Goal: Obtain resource: Download file/media

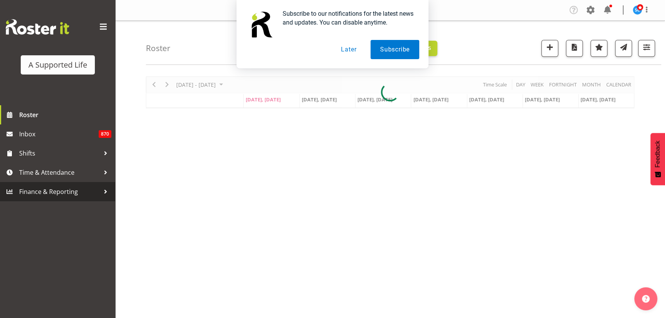
click at [45, 189] on span "Finance & Reporting" at bounding box center [59, 192] width 81 height 12
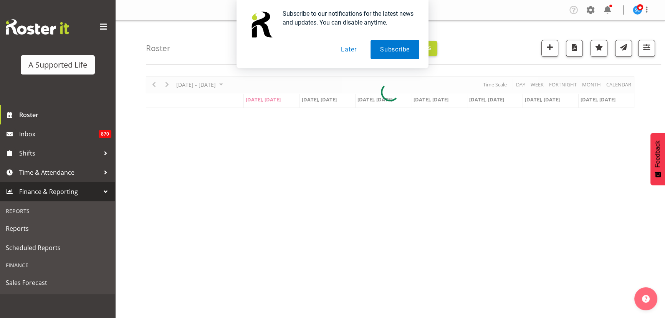
click at [355, 46] on button "Later" at bounding box center [349, 49] width 35 height 19
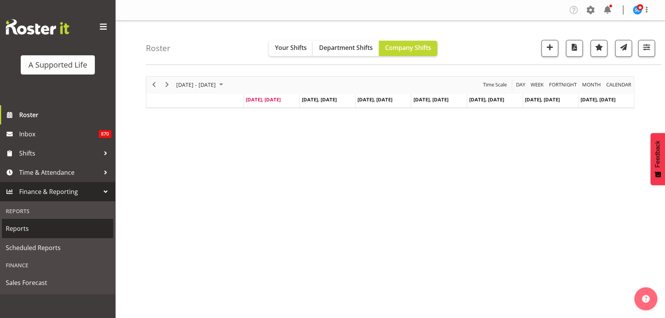
click at [31, 229] on span "Reports" at bounding box center [58, 229] width 104 height 12
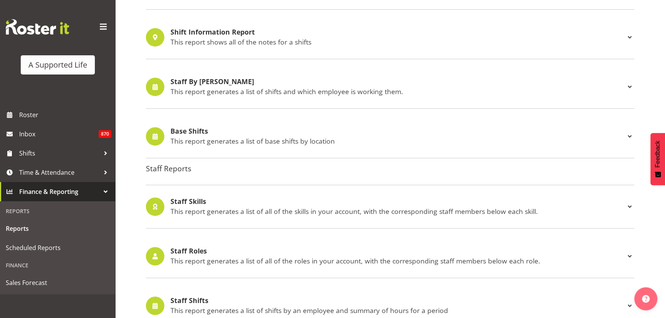
scroll to position [594, 0]
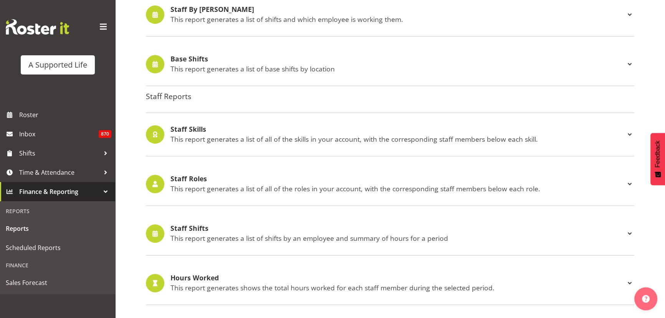
click at [225, 243] on div "Staff Shifts This report generates a list of shifts by an employee and summary …" at bounding box center [390, 233] width 489 height 43
click at [262, 235] on p "This report generates a list of shifts by an employee and summary of hours for …" at bounding box center [398, 238] width 455 height 8
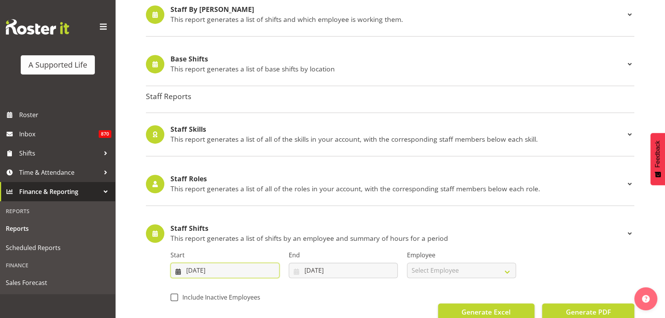
click at [208, 275] on input "[DATE]" at bounding box center [225, 270] width 109 height 15
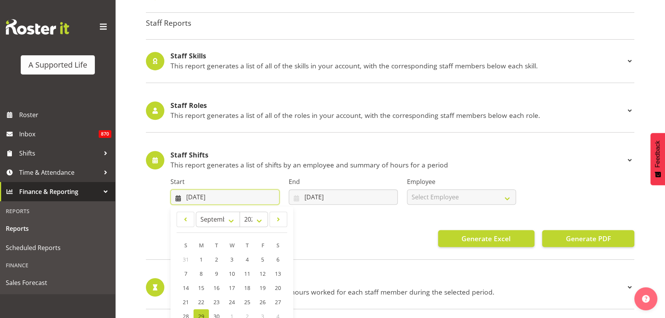
scroll to position [733, 0]
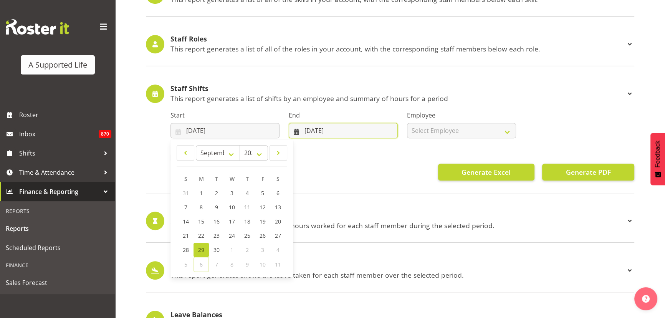
click at [339, 127] on input "[DATE]" at bounding box center [343, 130] width 109 height 15
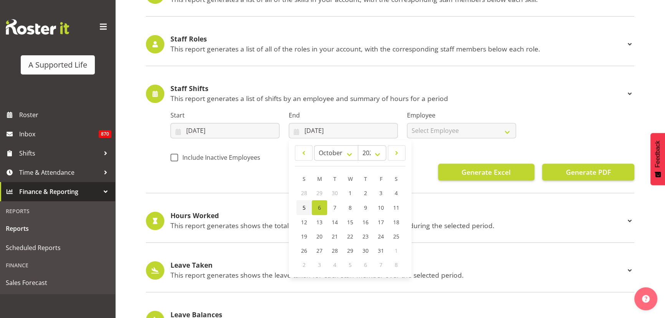
click at [307, 204] on link "5" at bounding box center [304, 207] width 15 height 15
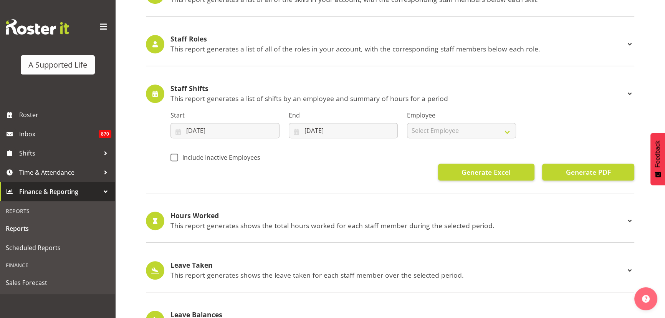
type input "[DATE]"
click at [501, 129] on select "Select Employee All Employees [PERSON_NAME] [PERSON_NAME] [PERSON_NAME] [PERSON…" at bounding box center [461, 130] width 109 height 15
click at [407, 123] on select "Select Employee All Employees [PERSON_NAME] [PERSON_NAME] [PERSON_NAME] [PERSON…" at bounding box center [461, 130] width 109 height 15
select select
click at [468, 167] on span "Generate Excel" at bounding box center [486, 172] width 49 height 10
